Goal: Navigation & Orientation: Go to known website

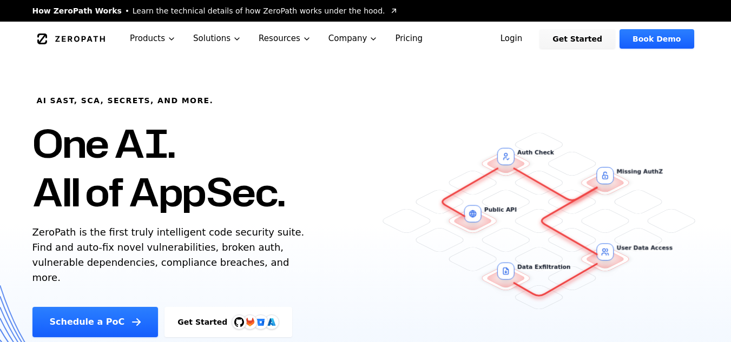
click at [534, 48] on link "Login" at bounding box center [511, 38] width 48 height 19
